Goal: Task Accomplishment & Management: Manage account settings

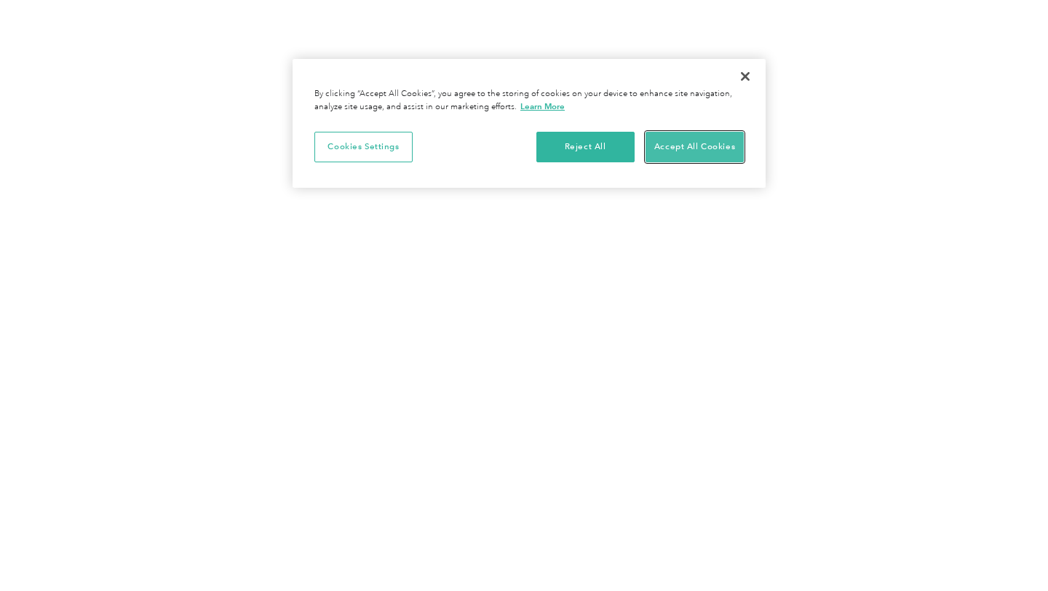
click at [710, 150] on button "Accept All Cookies" at bounding box center [694, 147] width 98 height 31
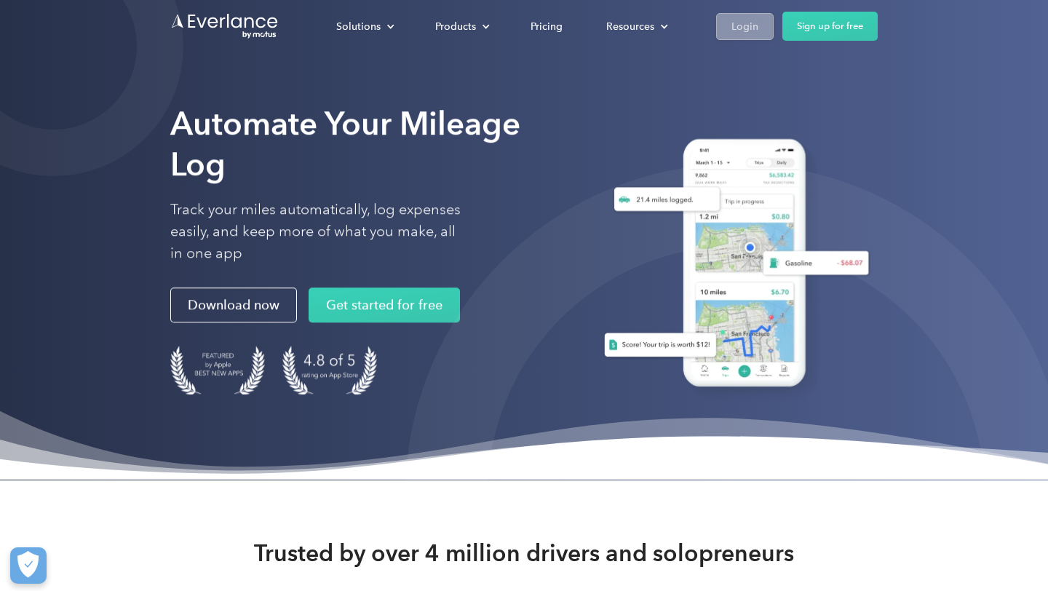
click at [751, 23] on div "Login" at bounding box center [744, 26] width 27 height 18
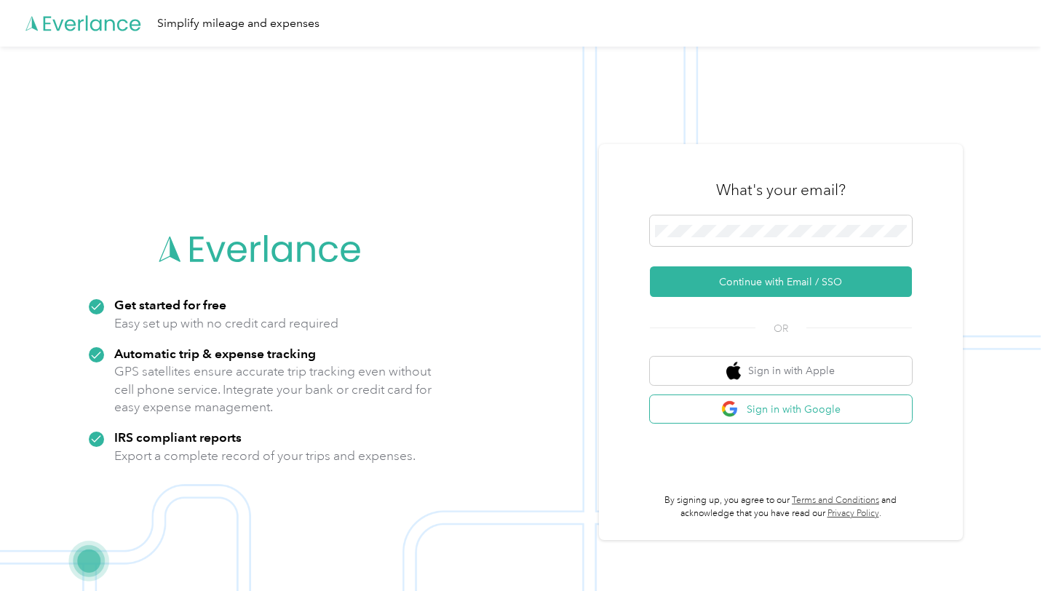
click at [813, 408] on button "Sign in with Google" at bounding box center [781, 409] width 262 height 28
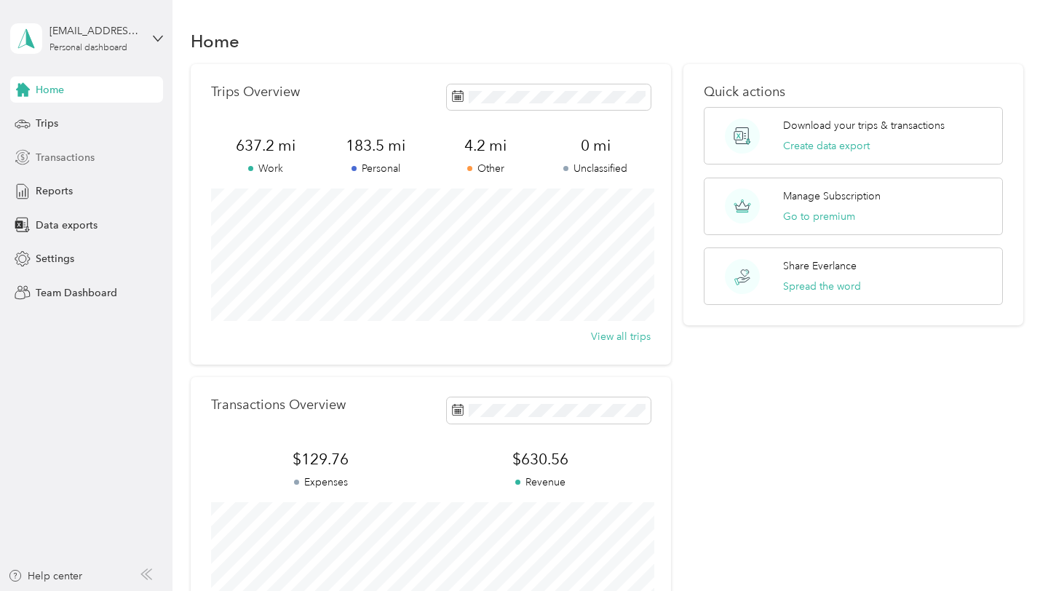
click at [65, 153] on span "Transactions" at bounding box center [65, 157] width 59 height 15
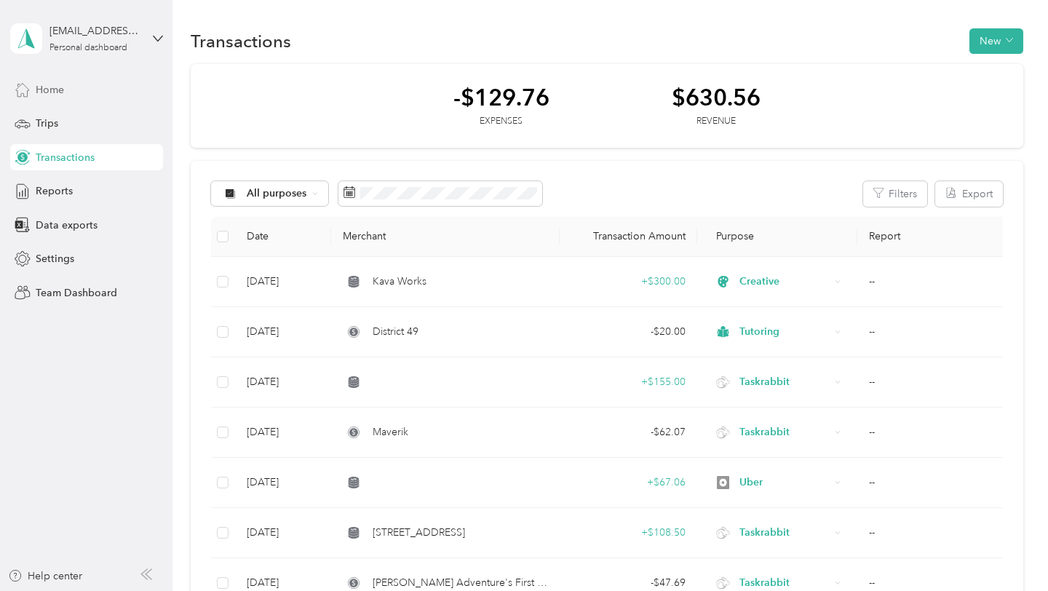
click at [41, 89] on span "Home" at bounding box center [50, 89] width 28 height 15
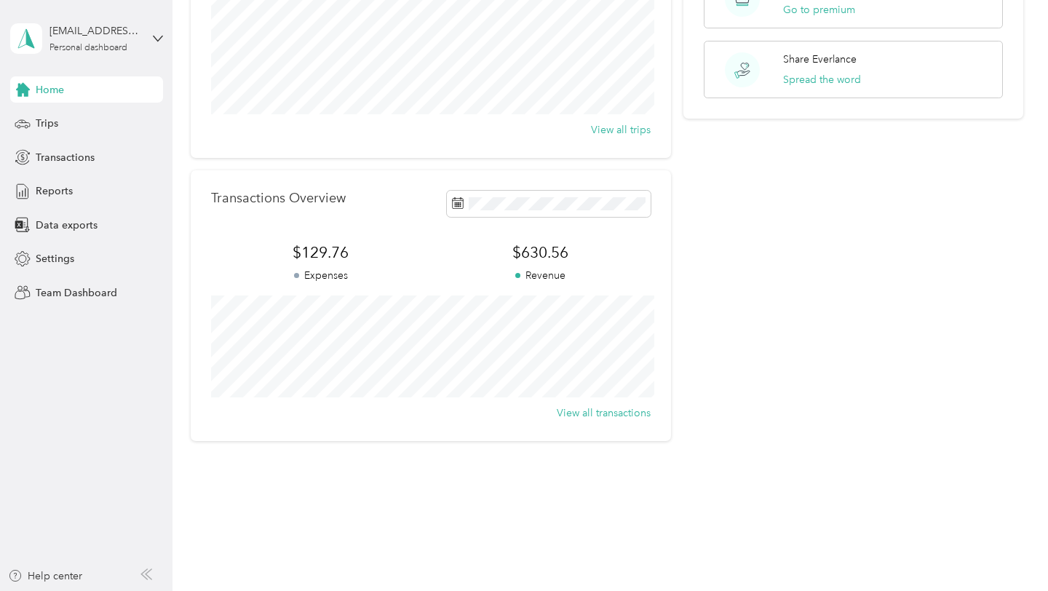
scroll to position [144, 0]
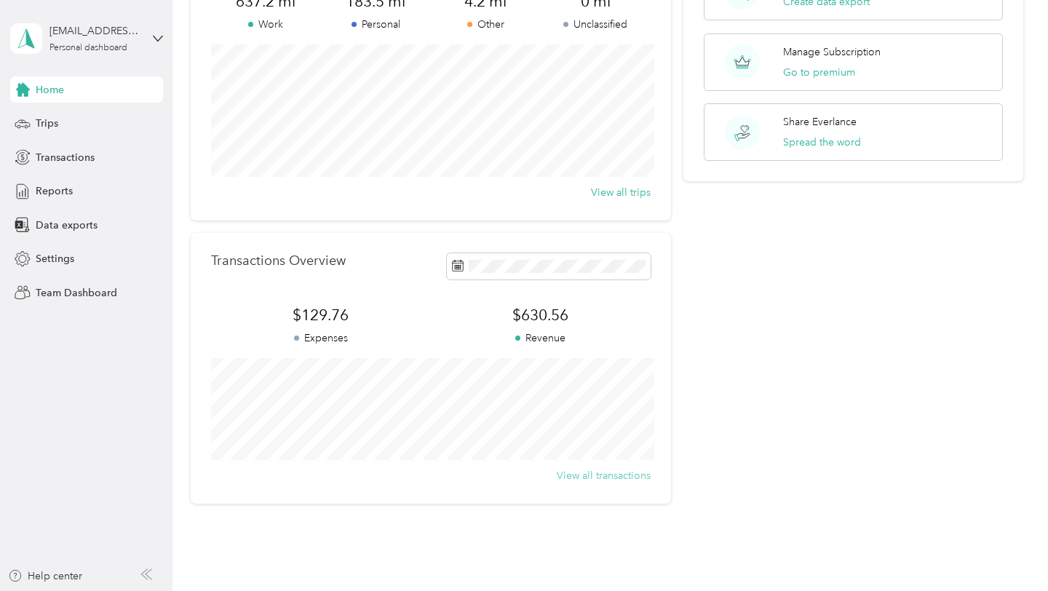
click at [588, 476] on button "View all transactions" at bounding box center [603, 475] width 94 height 15
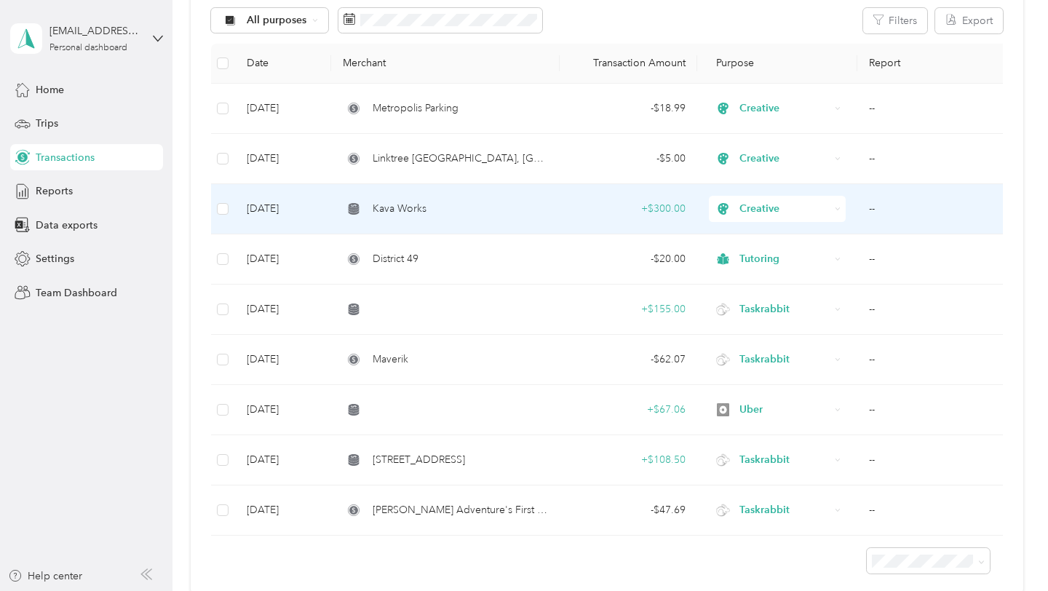
scroll to position [208, 0]
